Goal: Task Accomplishment & Management: Manage account settings

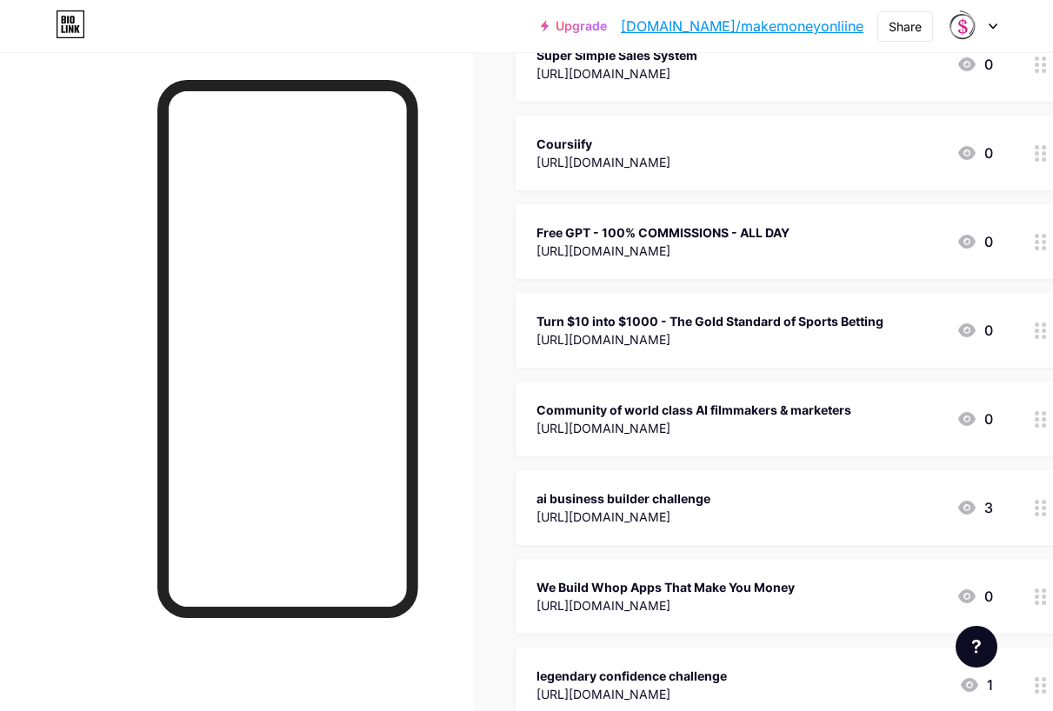
scroll to position [696, 0]
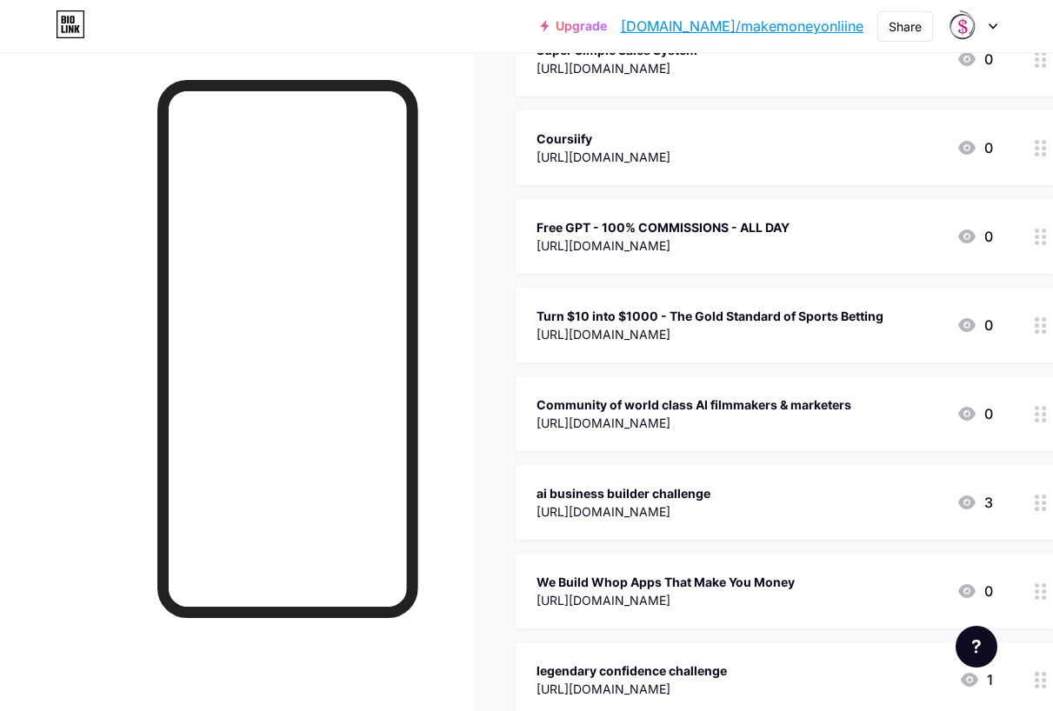
click at [1045, 325] on icon at bounding box center [1041, 325] width 12 height 17
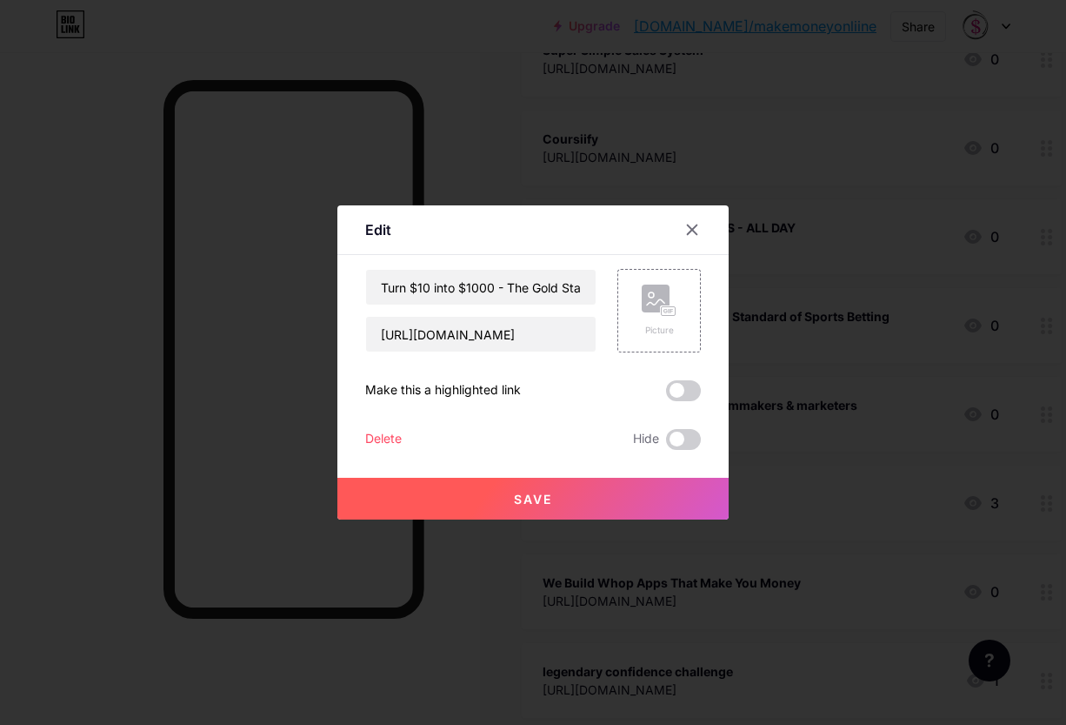
click at [393, 437] on div "Delete" at bounding box center [383, 439] width 37 height 21
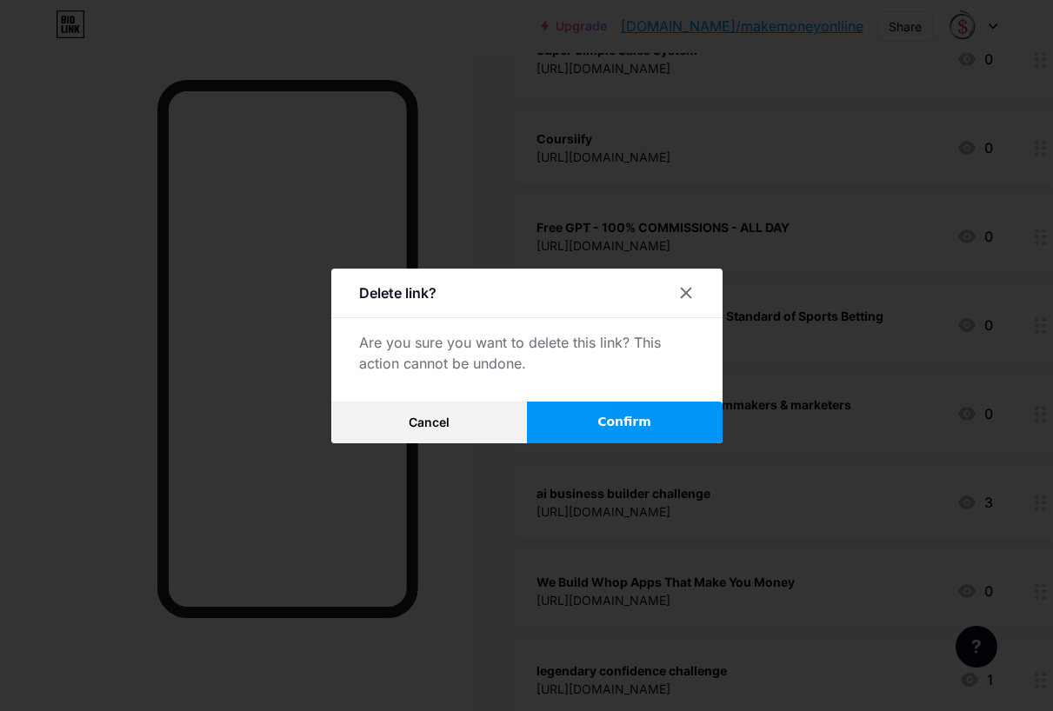
click at [677, 432] on button "Confirm" at bounding box center [625, 423] width 196 height 42
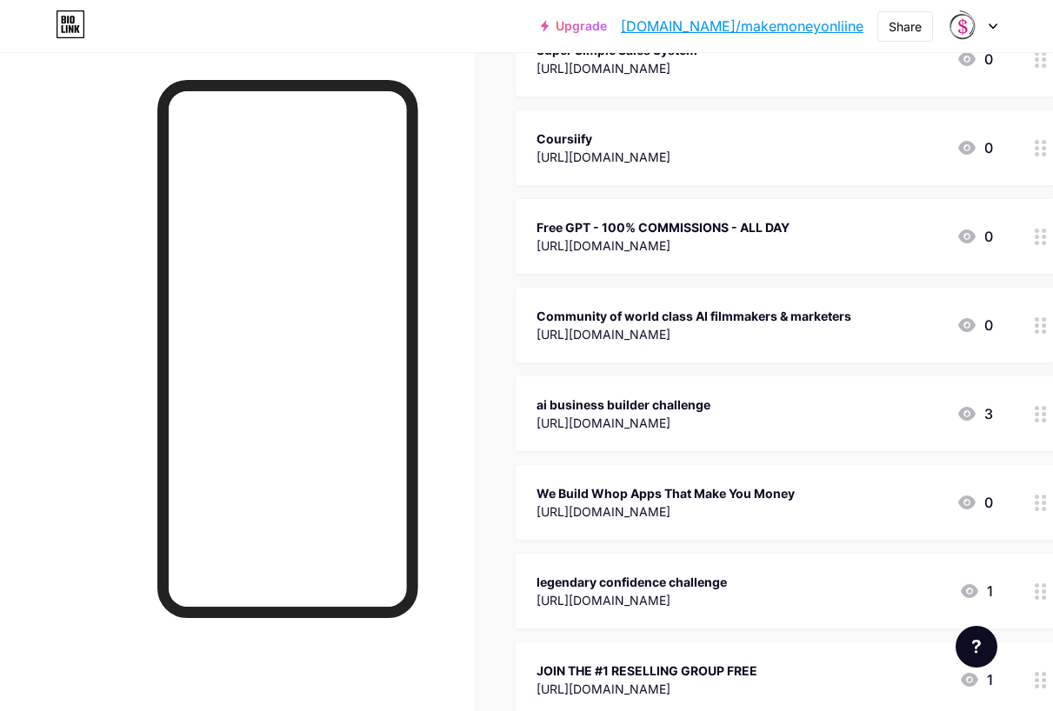
click at [1032, 414] on div at bounding box center [1041, 414] width 30 height 75
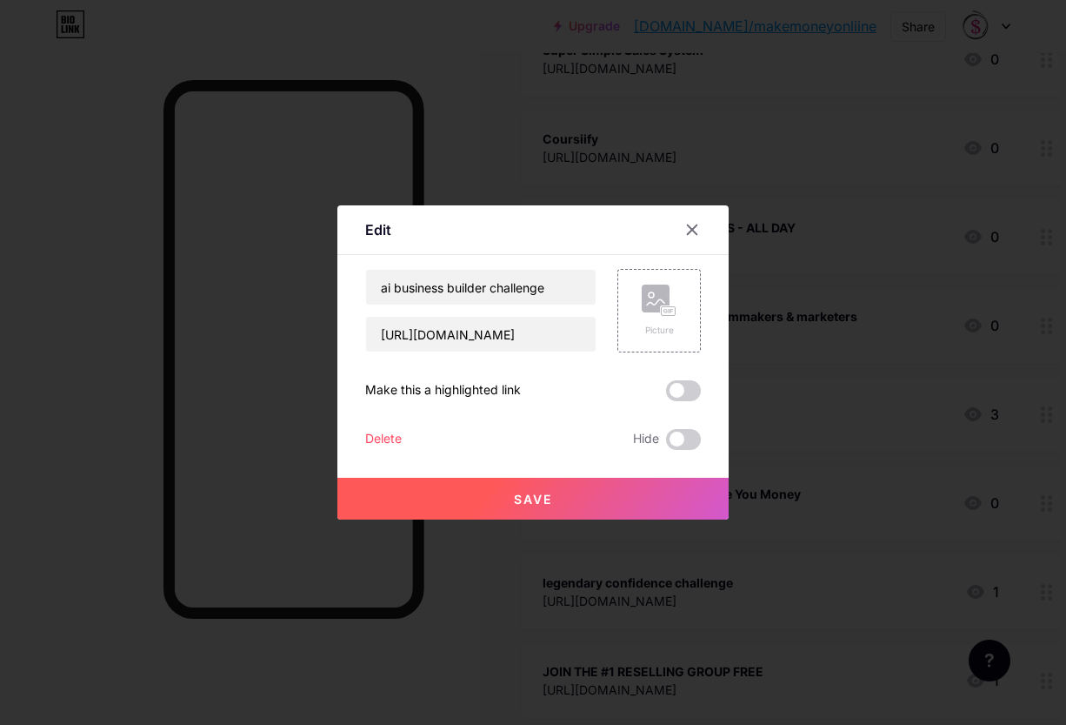
click at [366, 433] on div "Edit Content YouTube Play YouTube video without leaving your page. ADD Vimeo Pl…" at bounding box center [532, 362] width 391 height 314
click at [381, 439] on div "Delete" at bounding box center [383, 439] width 37 height 21
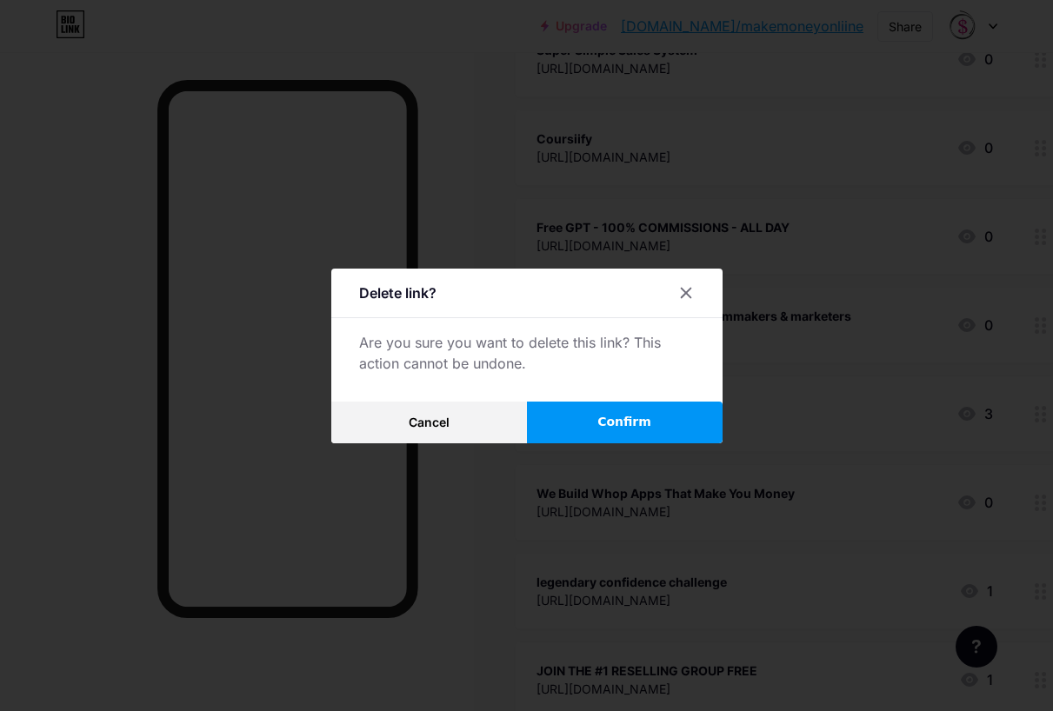
click at [635, 443] on button "Confirm" at bounding box center [625, 423] width 196 height 42
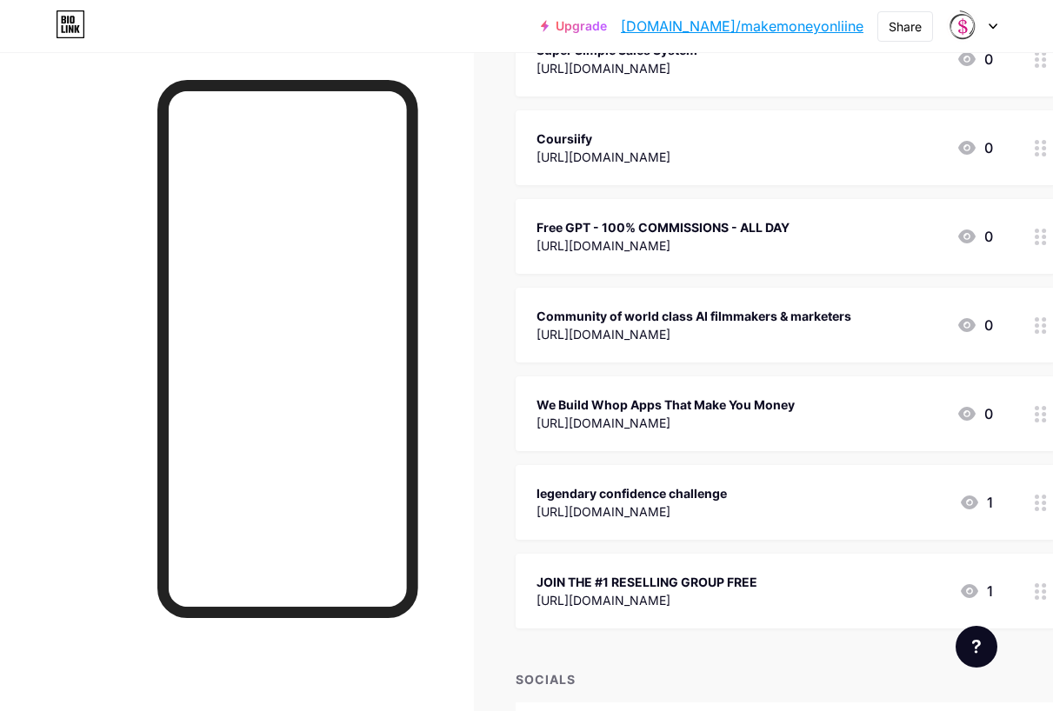
click at [1037, 421] on div at bounding box center [1041, 414] width 30 height 75
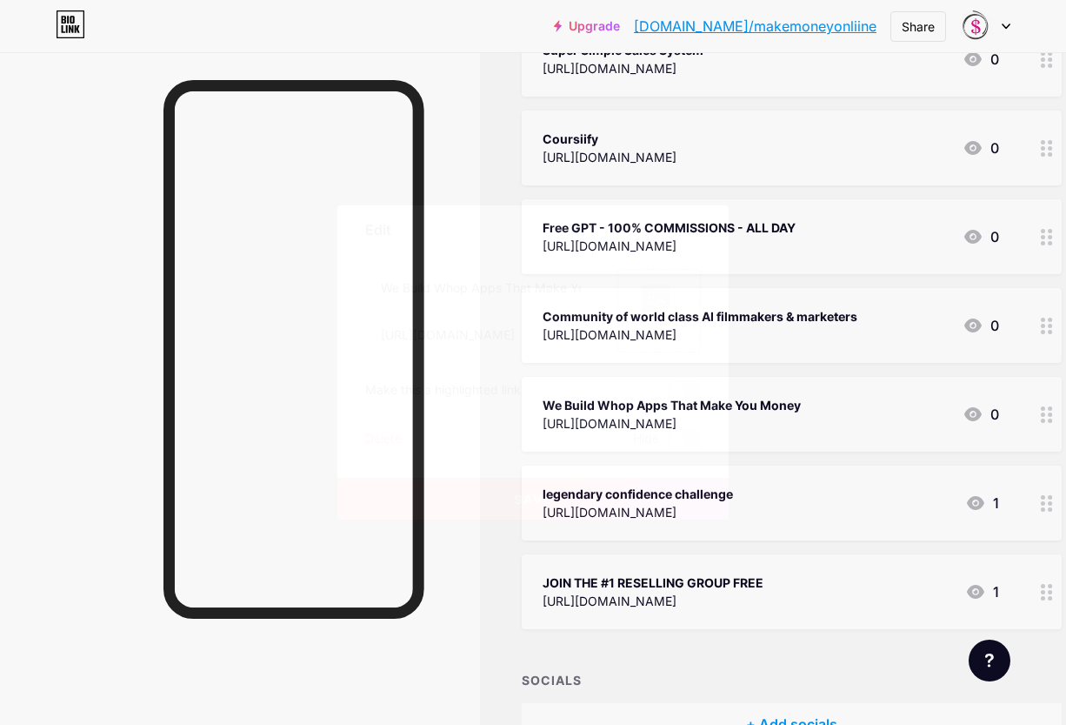
click at [384, 439] on div "Delete" at bounding box center [383, 439] width 37 height 21
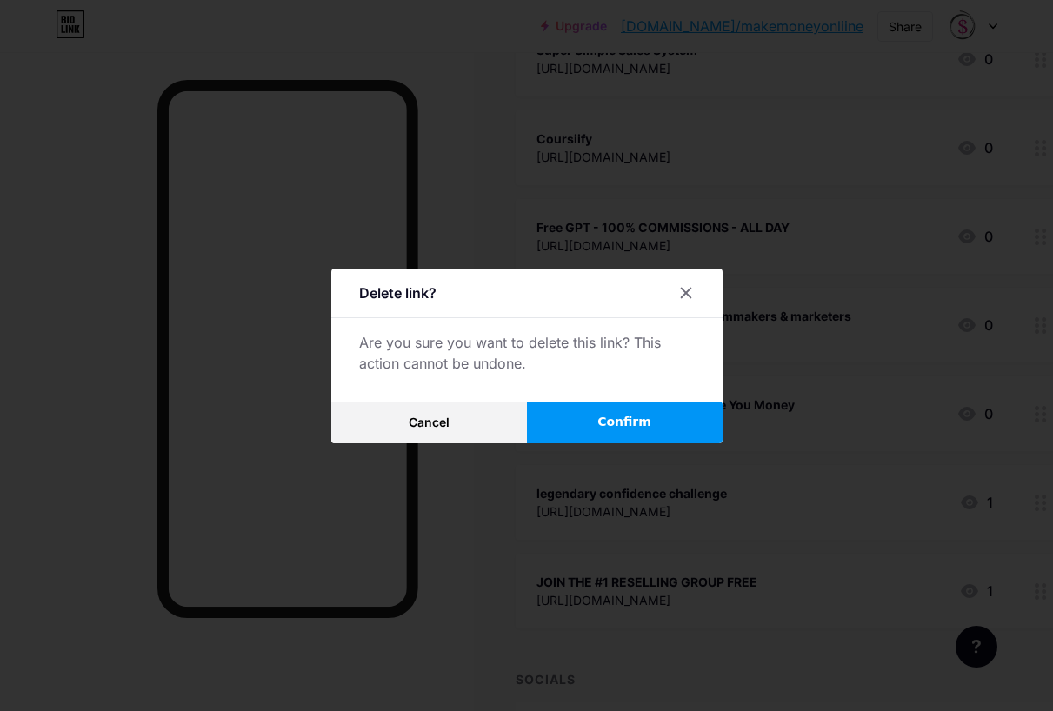
click at [655, 439] on button "Confirm" at bounding box center [625, 423] width 196 height 42
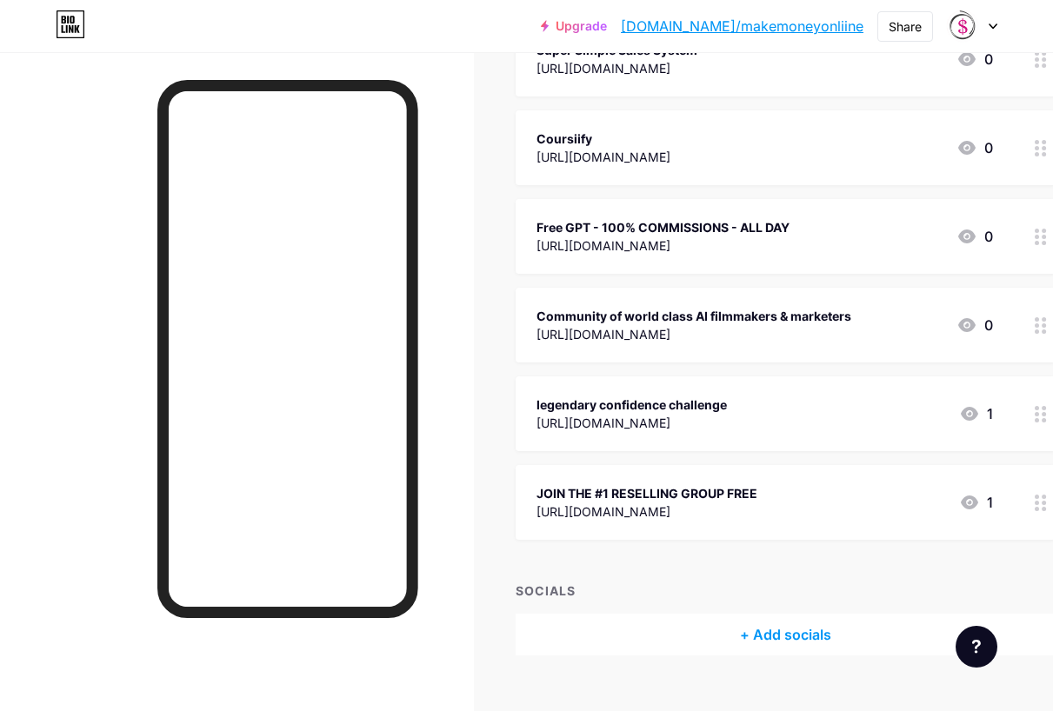
click at [1047, 506] on icon at bounding box center [1041, 503] width 12 height 17
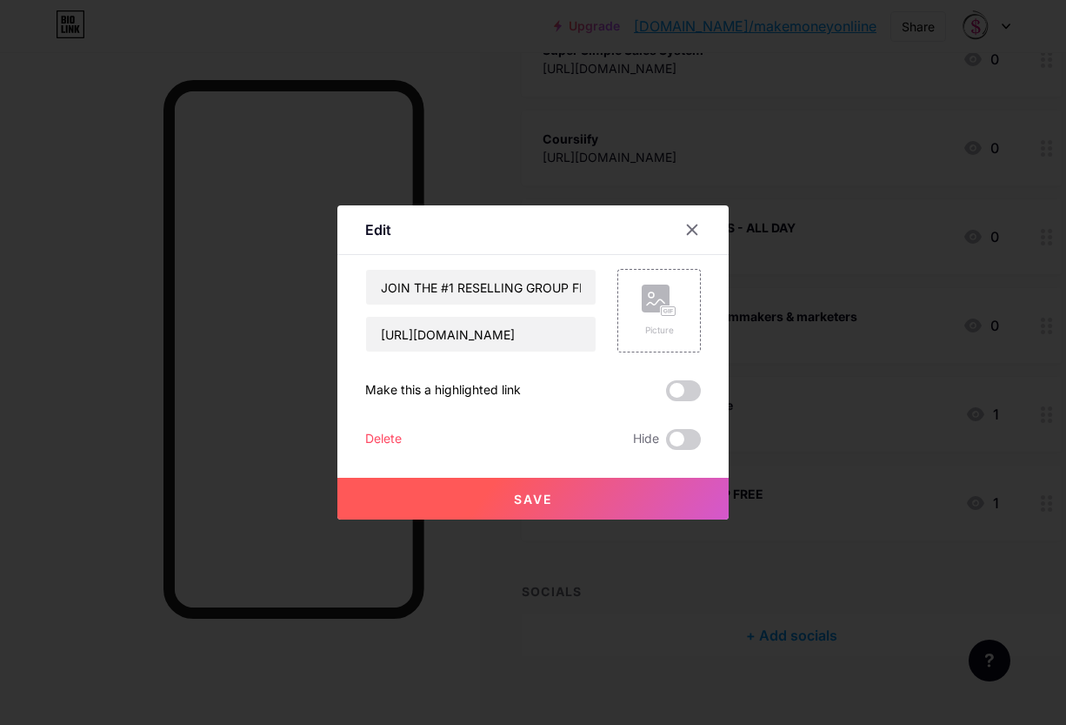
click at [379, 436] on div "Delete" at bounding box center [383, 439] width 37 height 21
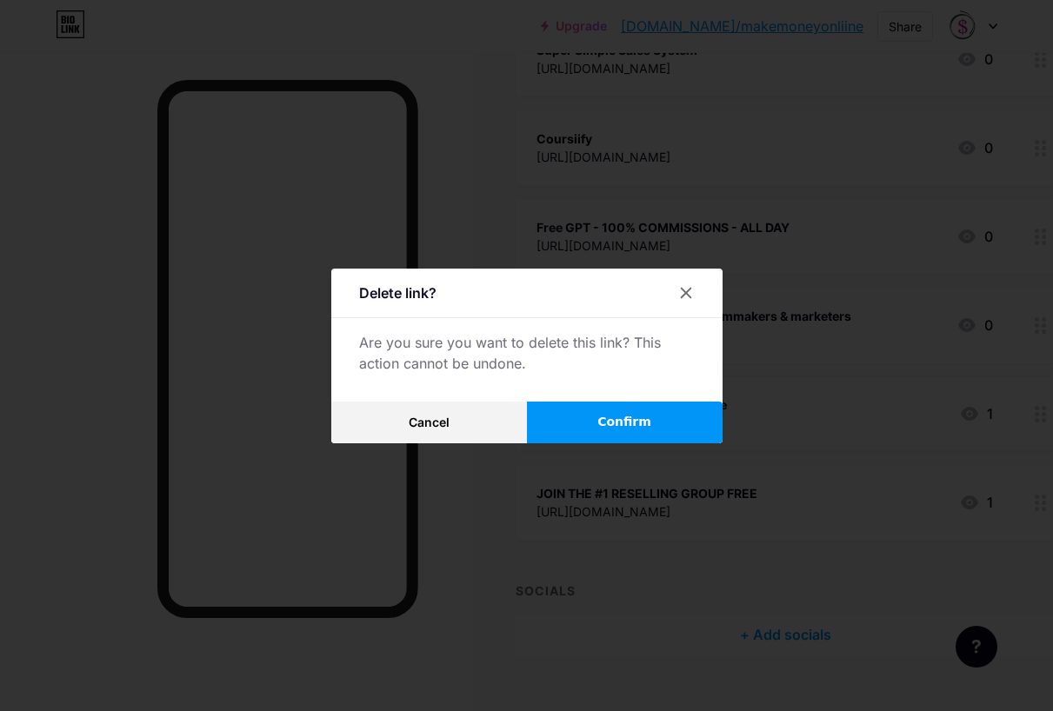
click at [678, 420] on button "Confirm" at bounding box center [625, 423] width 196 height 42
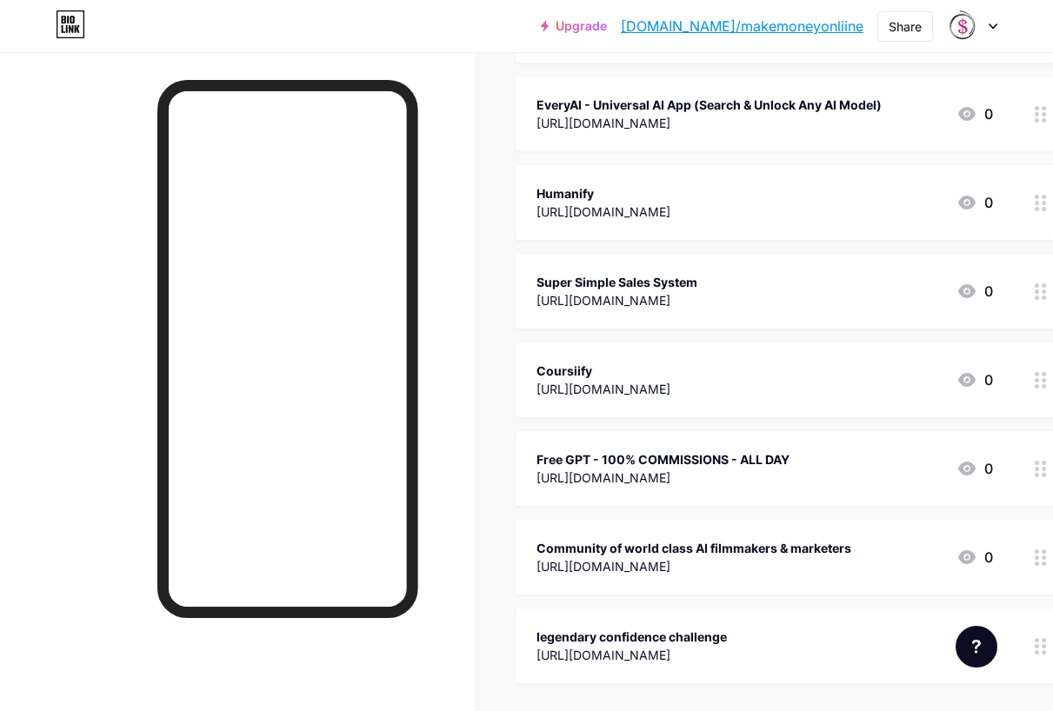
scroll to position [551, 0]
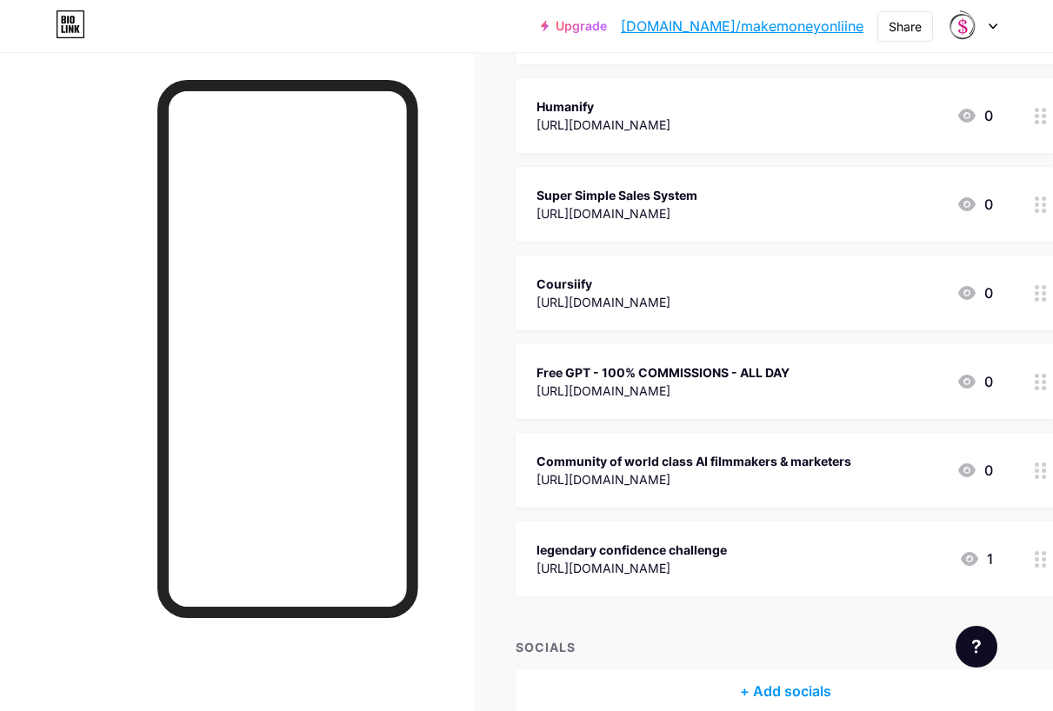
click at [1030, 567] on div "legendary confidence challenge [URL][DOMAIN_NAME] 1" at bounding box center [786, 559] width 540 height 75
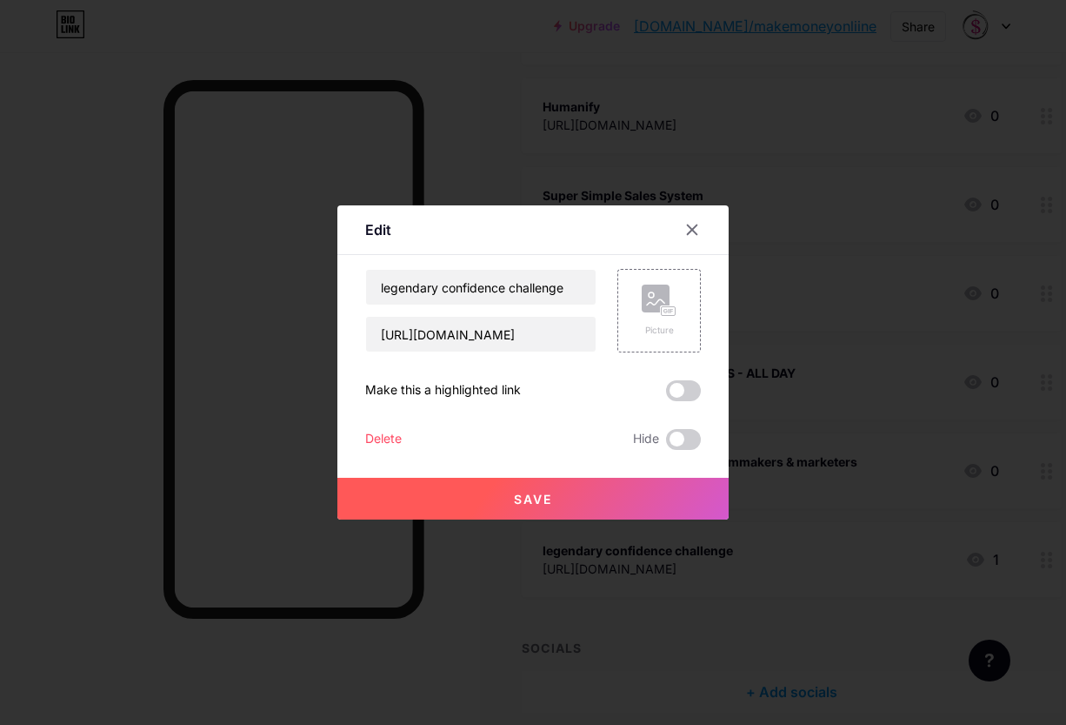
click at [377, 434] on div "Delete" at bounding box center [383, 439] width 37 height 21
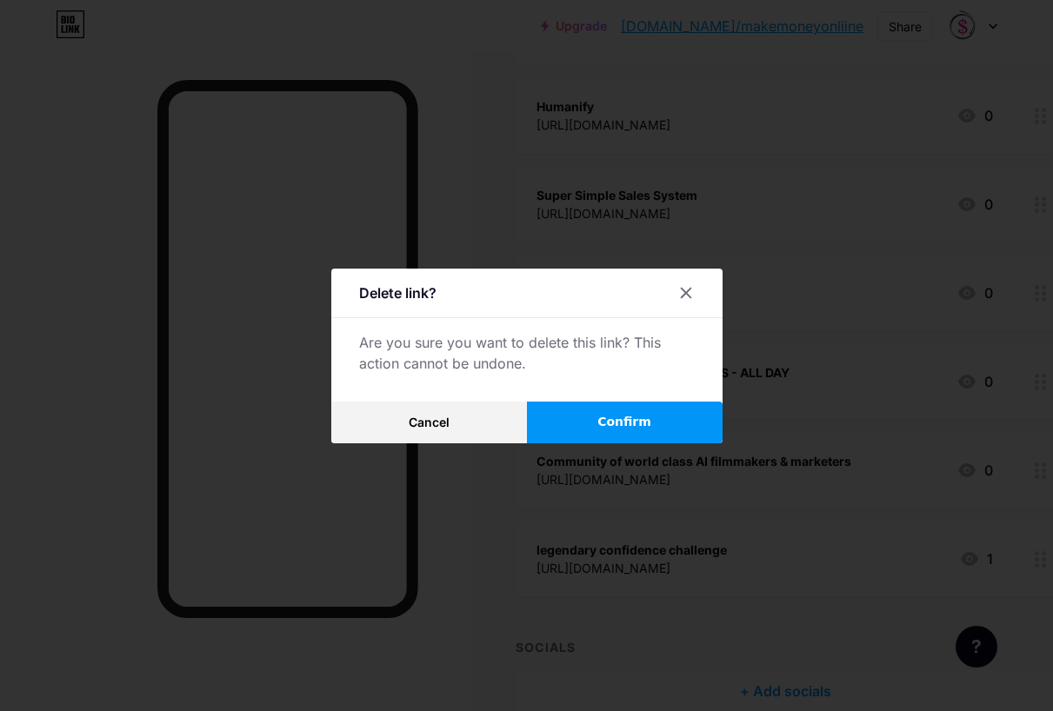
click at [665, 430] on button "Confirm" at bounding box center [625, 423] width 196 height 42
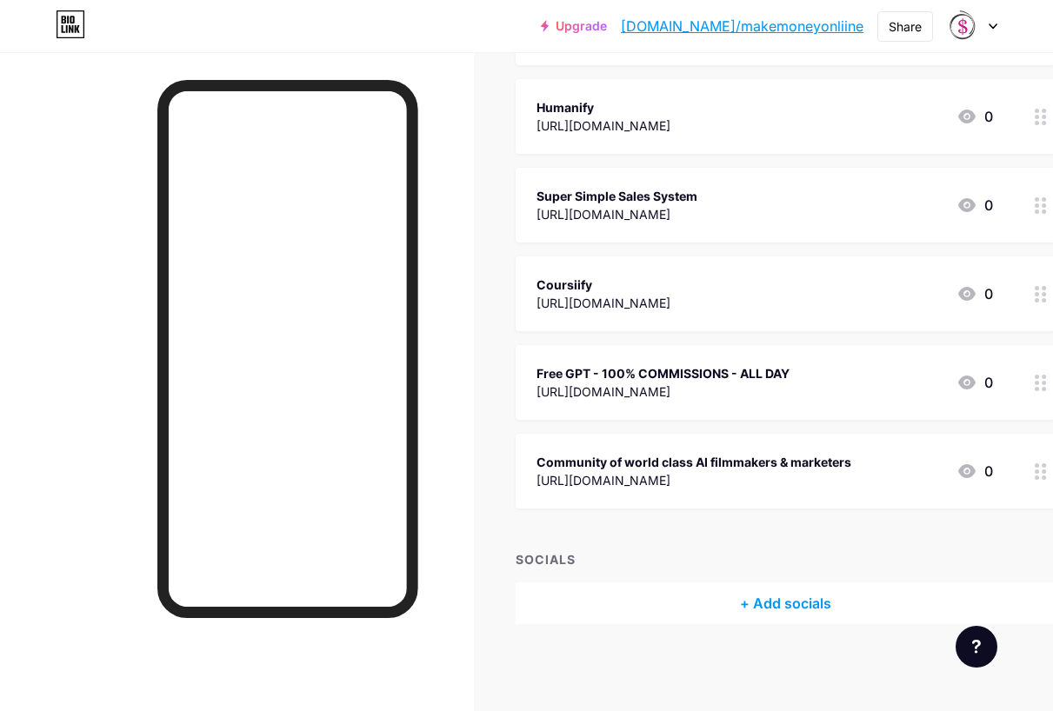
scroll to position [549, 0]
click at [1046, 479] on circle at bounding box center [1044, 479] width 4 height 4
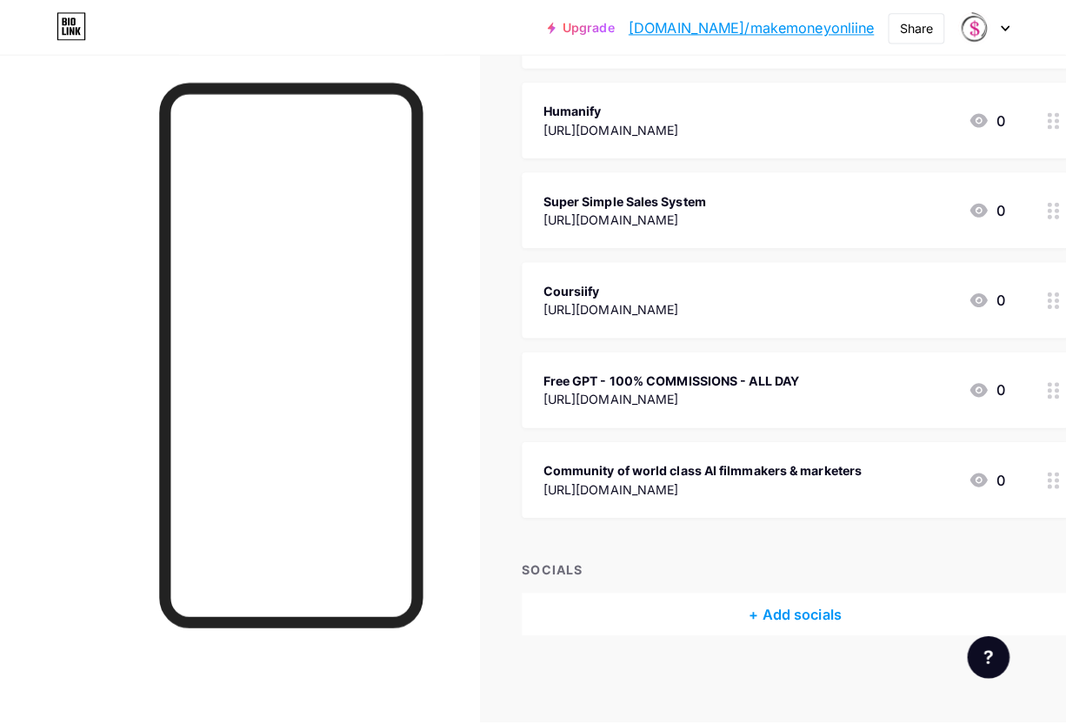
scroll to position [536, 0]
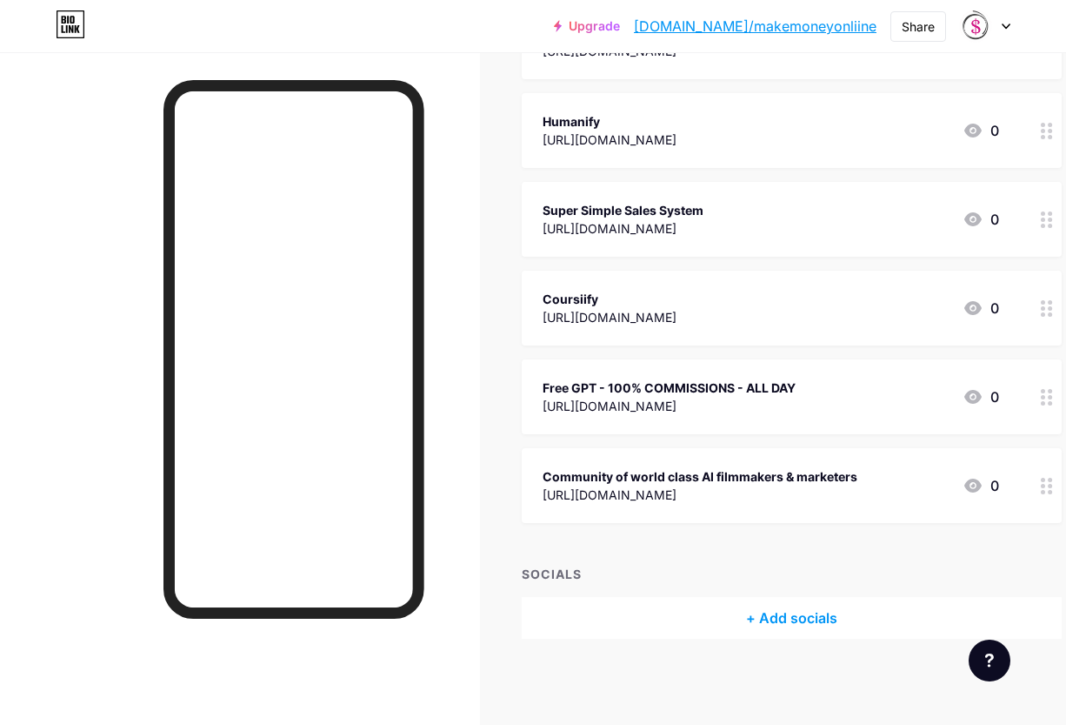
click at [368, 431] on div "Delete" at bounding box center [383, 439] width 37 height 21
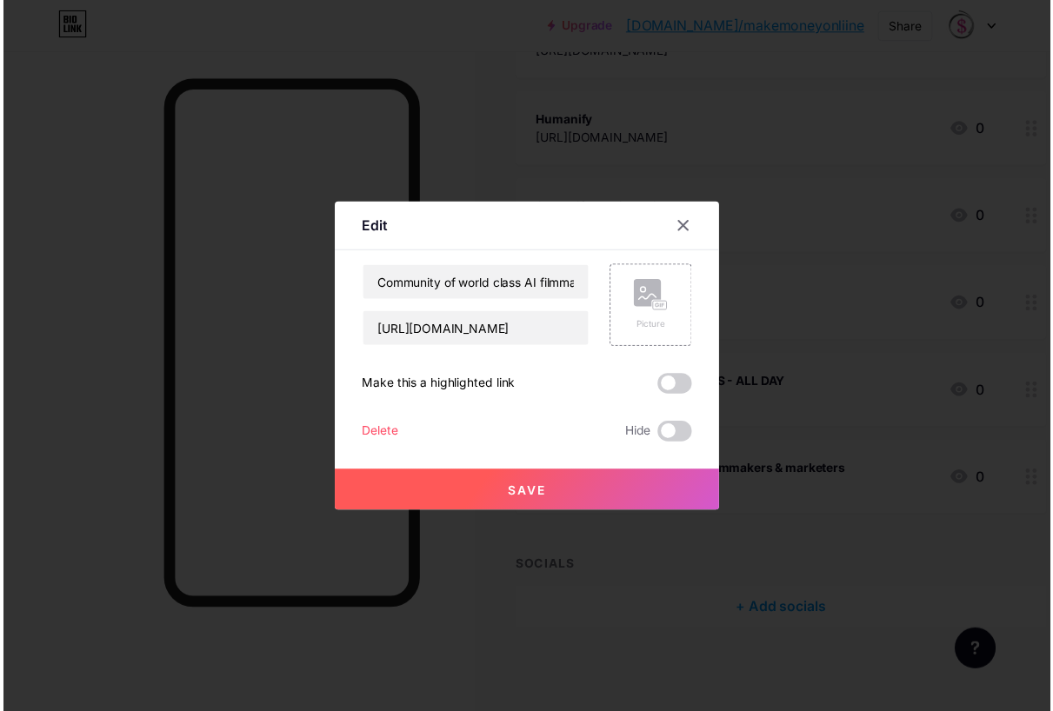
scroll to position [549, 0]
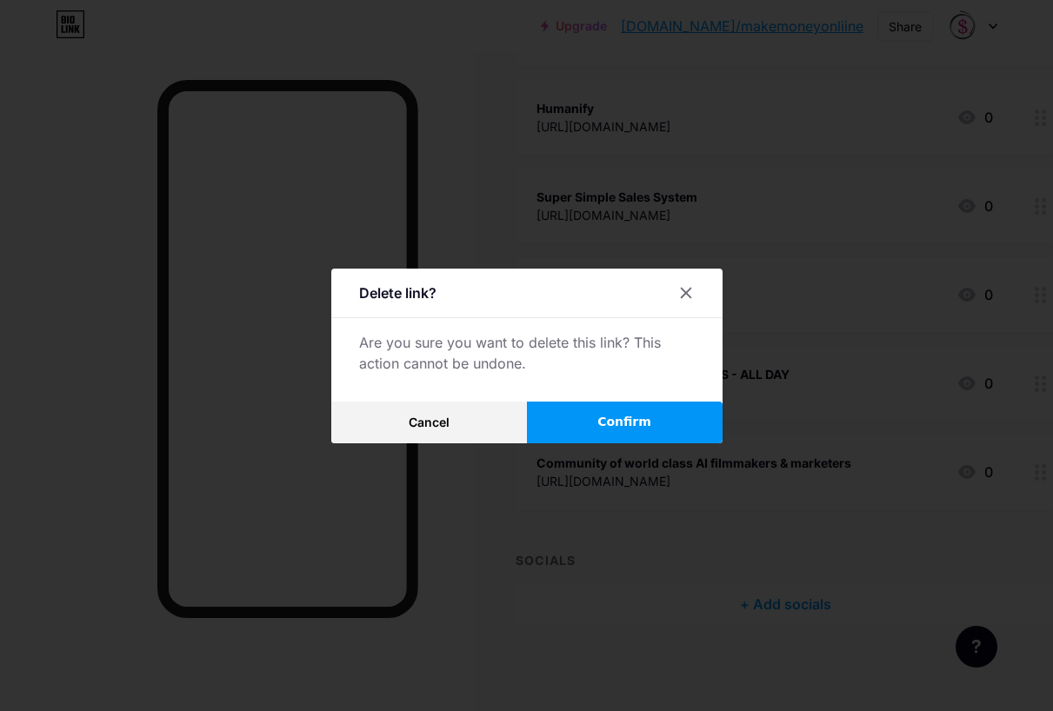
click at [710, 424] on button "Confirm" at bounding box center [625, 423] width 196 height 42
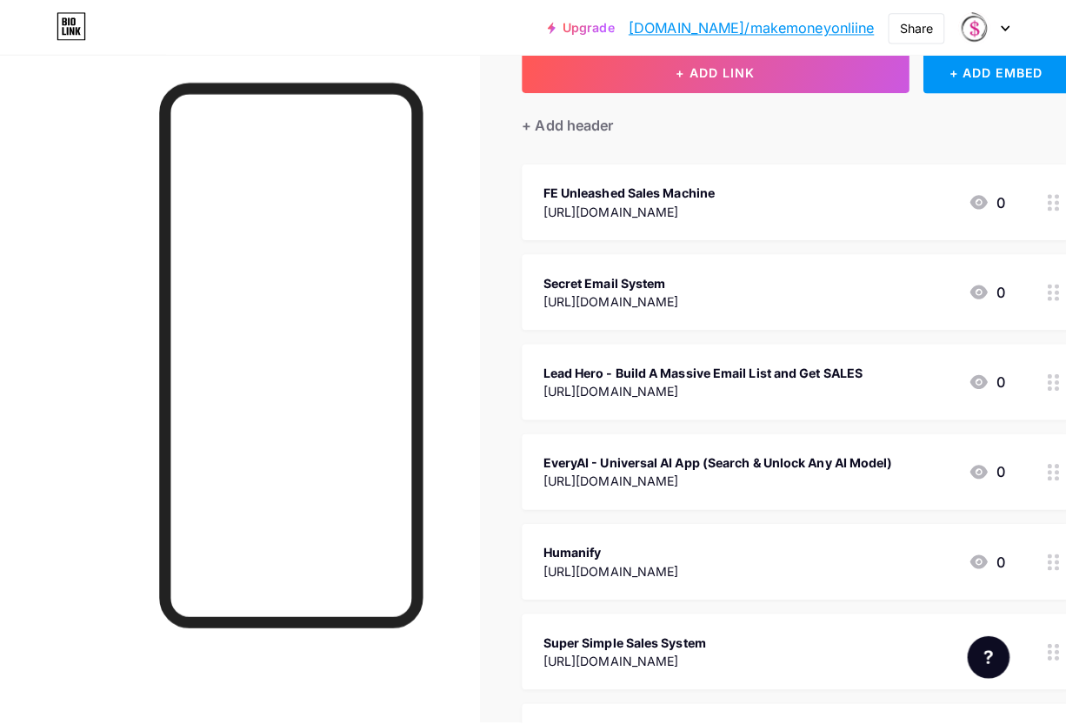
scroll to position [112, 0]
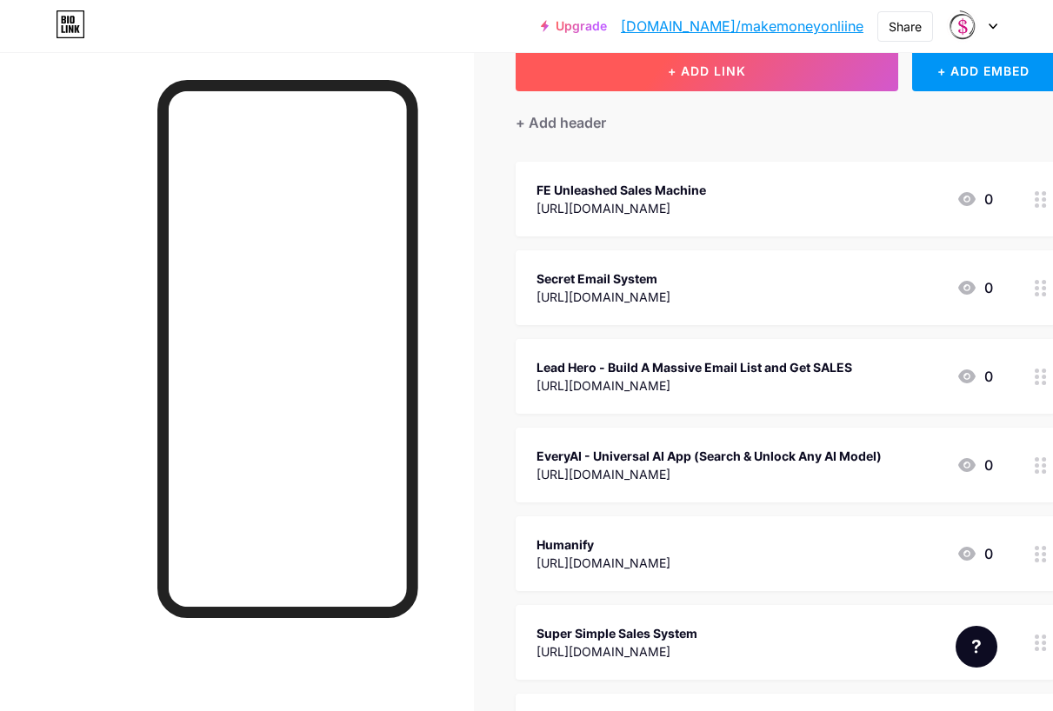
click at [674, 63] on span "+ ADD LINK" at bounding box center [707, 70] width 78 height 15
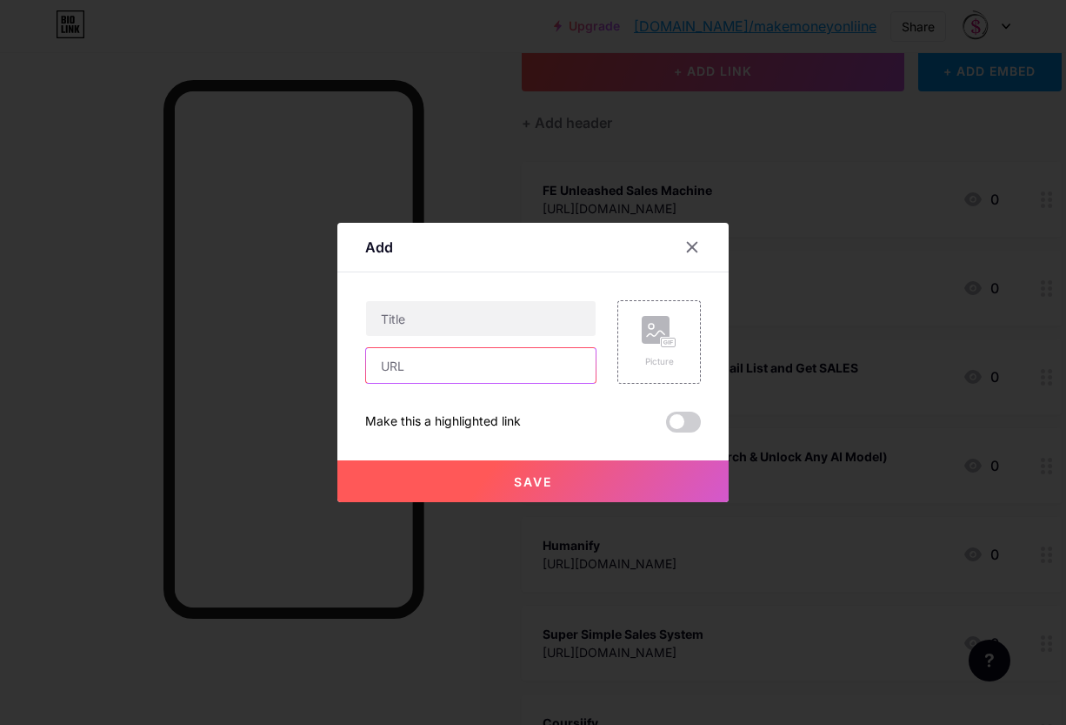
drag, startPoint x: 402, startPoint y: 367, endPoint x: 444, endPoint y: 364, distance: 42.8
paste input "[URL][DOMAIN_NAME]"
type input "[URL][DOMAIN_NAME]"
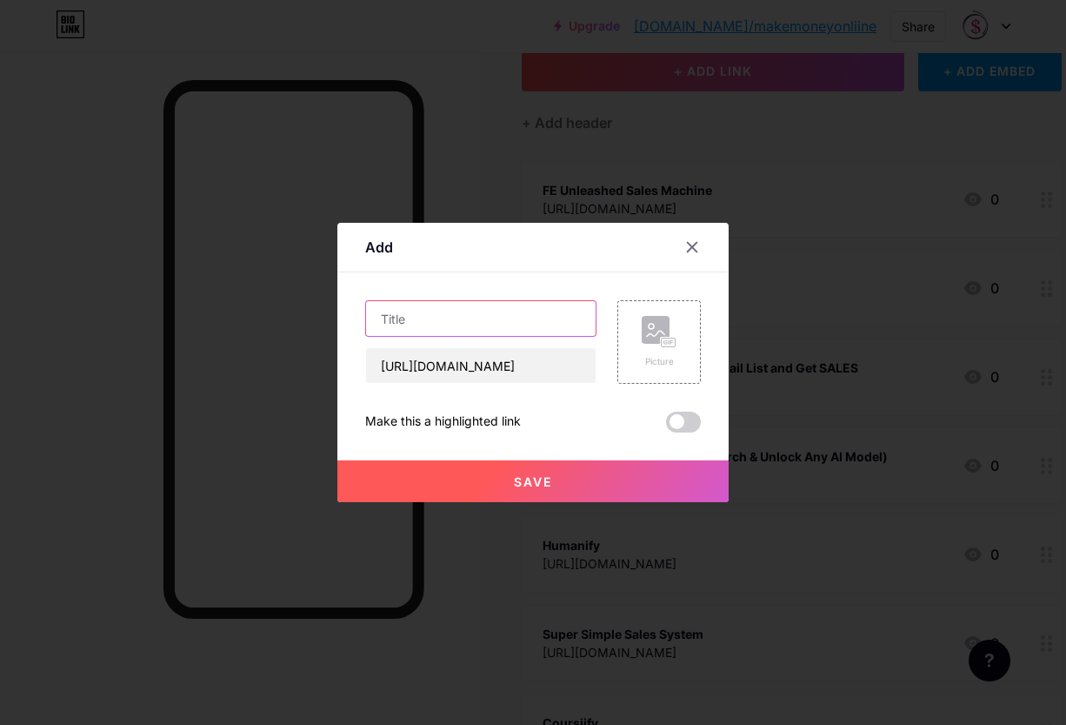
click at [432, 323] on input "text" at bounding box center [481, 318] width 230 height 35
paste input "Lead Hero - Build A Massive Email List and Get SALES"
type input "Lead Hero - Build A Massive Email List and Get SALES"
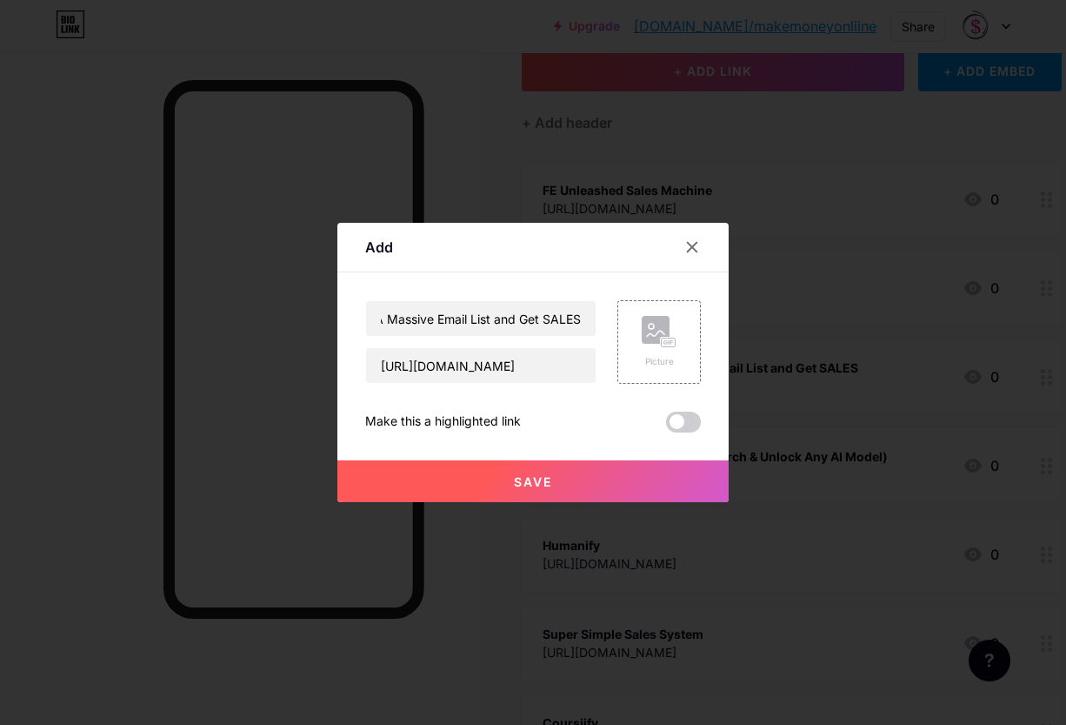
click at [544, 469] on button "Save" at bounding box center [532, 481] width 391 height 42
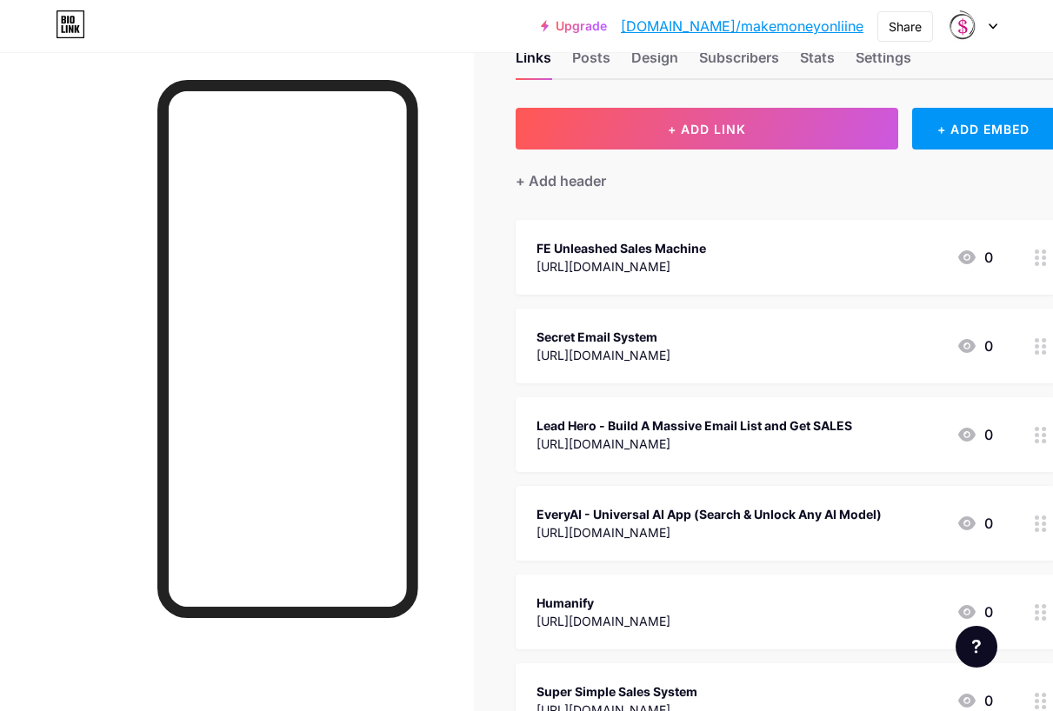
scroll to position [0, 0]
